Goal: Navigation & Orientation: Find specific page/section

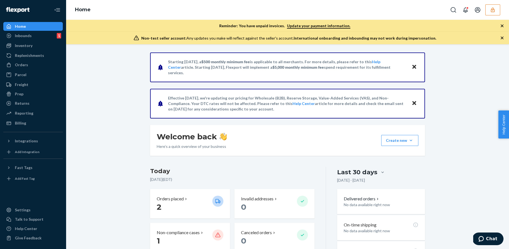
scroll to position [13, 0]
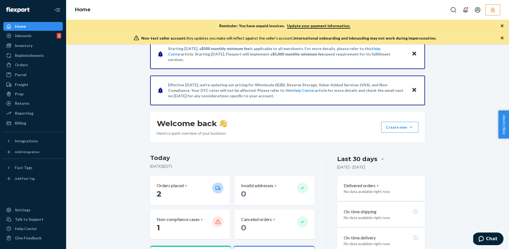
click at [488, 13] on button "button" at bounding box center [492, 9] width 15 height 11
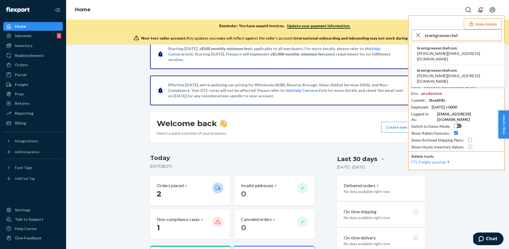
type input "brentgreenerchef"
click at [448, 54] on span "brent@greenerchef.com" at bounding box center [458, 56] width 82 height 11
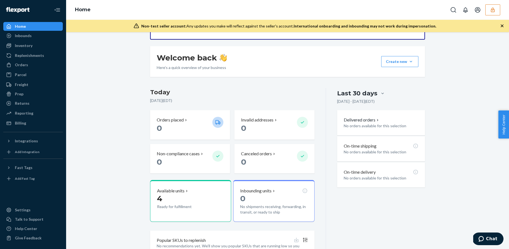
scroll to position [69, 0]
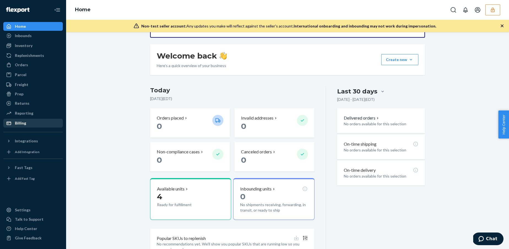
click at [23, 121] on div "Billing" at bounding box center [20, 124] width 11 height 6
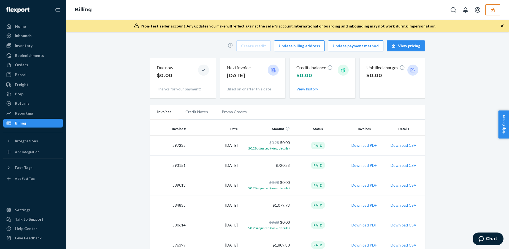
scroll to position [173, 0]
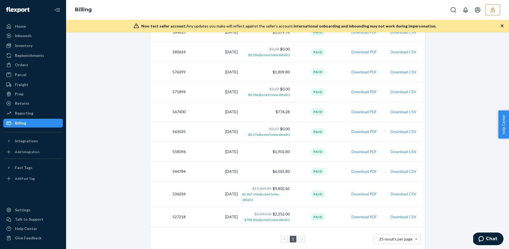
click at [301, 238] on icon at bounding box center [302, 240] width 2 height 4
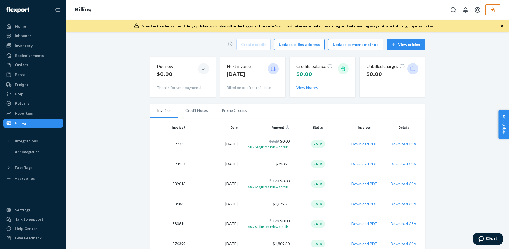
scroll to position [0, 0]
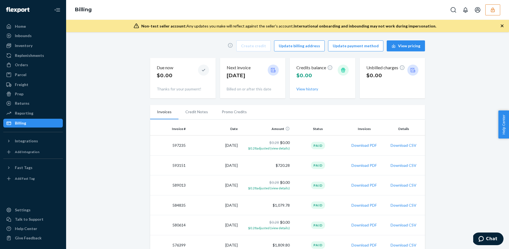
click at [134, 143] on div "Create credit Update billing address Update payment method View pricing Due now…" at bounding box center [287, 232] width 435 height 391
click at [31, 29] on div "Home" at bounding box center [33, 27] width 58 height 8
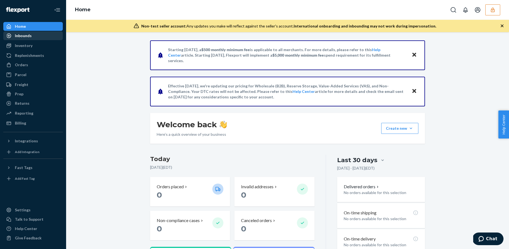
click at [31, 34] on div "Inbounds" at bounding box center [23, 36] width 17 height 6
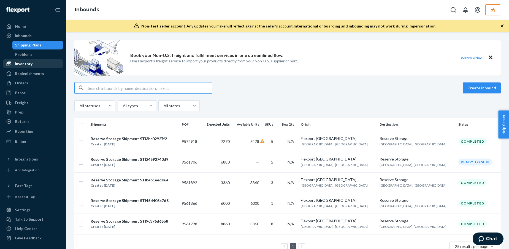
click at [27, 61] on div "Inventory" at bounding box center [33, 64] width 58 height 8
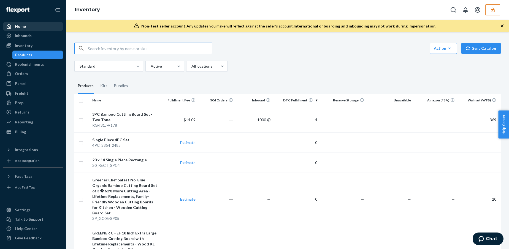
click at [27, 30] on div "Home" at bounding box center [33, 27] width 58 height 8
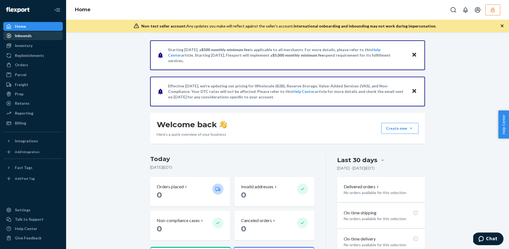
click at [36, 39] on div "Inbounds" at bounding box center [33, 36] width 58 height 8
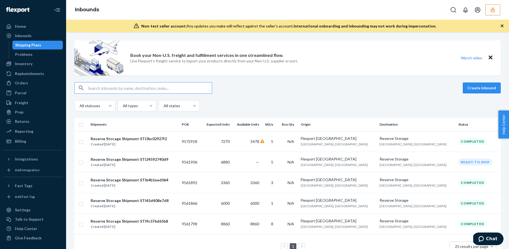
click at [491, 14] on button "button" at bounding box center [492, 9] width 15 height 11
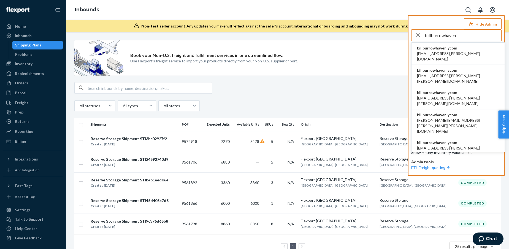
type input "billburrowhaven"
click at [430, 51] on span "[EMAIL_ADDRESS][PERSON_NAME][DOMAIN_NAME]" at bounding box center [458, 56] width 82 height 11
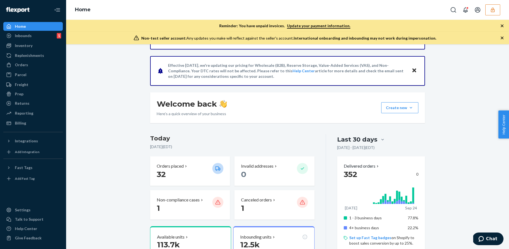
scroll to position [44, 0]
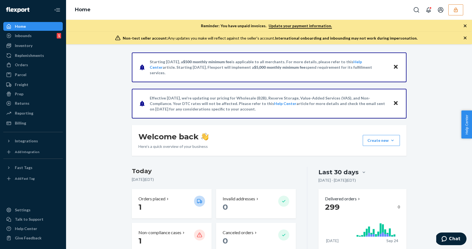
scroll to position [85, 0]
